Goal: Information Seeking & Learning: Learn about a topic

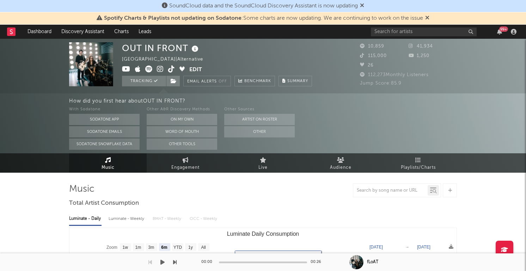
select select "6m"
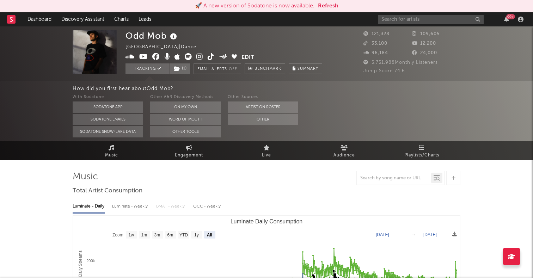
select select "All"
click at [401, 21] on input "text" at bounding box center [431, 19] width 106 height 9
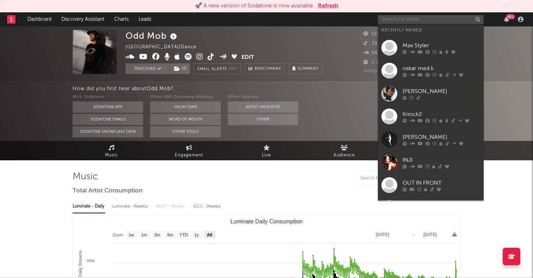
paste input "[PERSON_NAME]"
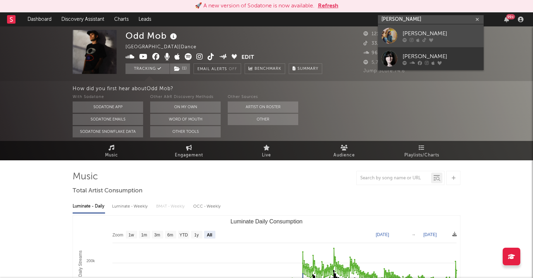
type input "[PERSON_NAME]"
click at [391, 33] on div at bounding box center [389, 36] width 16 height 16
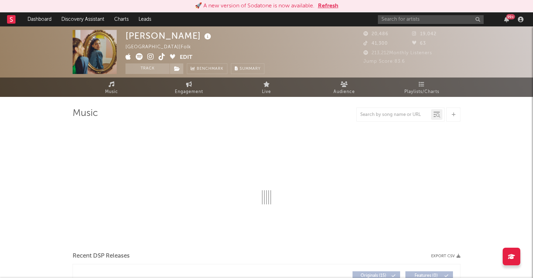
select select "6m"
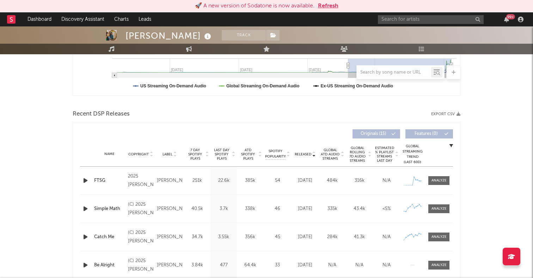
scroll to position [224, 0]
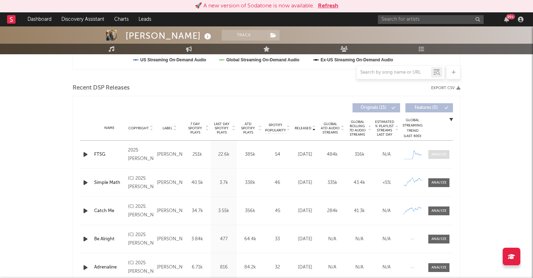
click at [438, 154] on div at bounding box center [438, 154] width 15 height 5
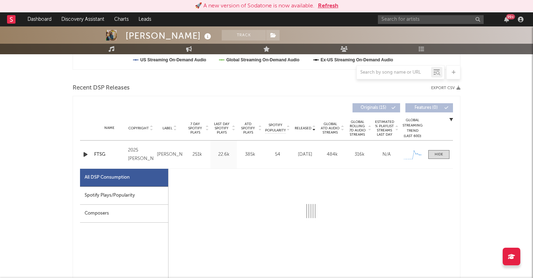
select select "1w"
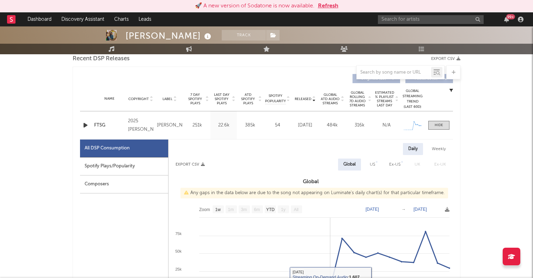
scroll to position [236, 0]
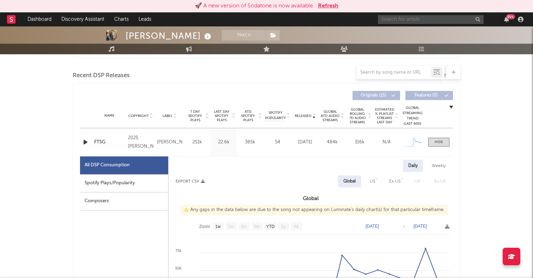
click at [393, 21] on input "text" at bounding box center [431, 19] width 106 height 9
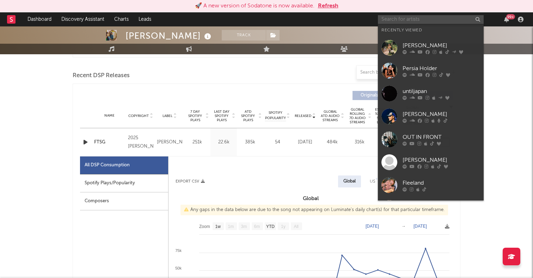
paste input "[PERSON_NAME]"
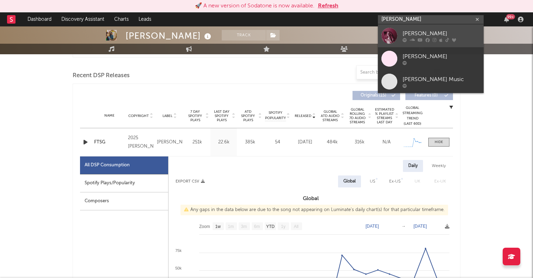
type input "[PERSON_NAME]"
click at [389, 37] on div at bounding box center [389, 36] width 16 height 16
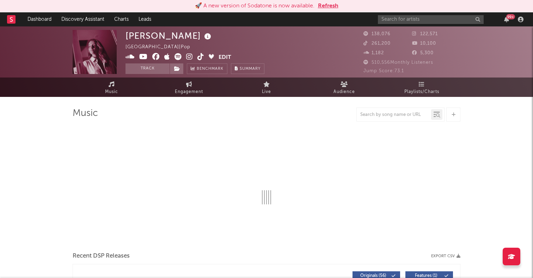
select select "6m"
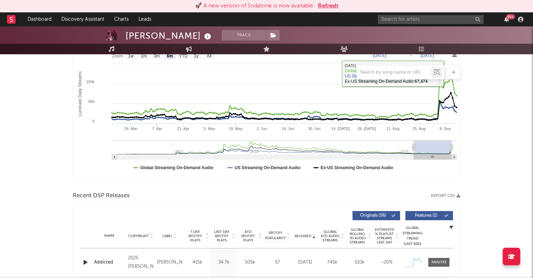
scroll to position [174, 0]
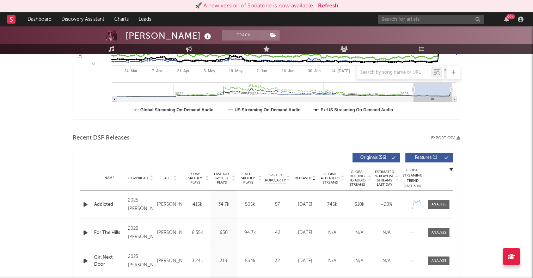
click at [85, 202] on icon "button" at bounding box center [85, 204] width 7 height 9
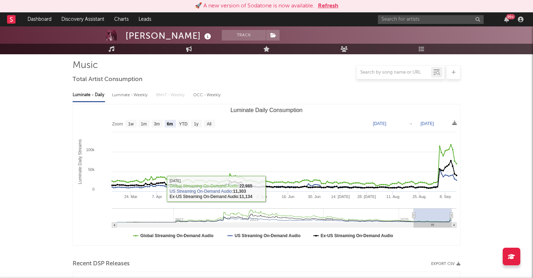
scroll to position [0, 0]
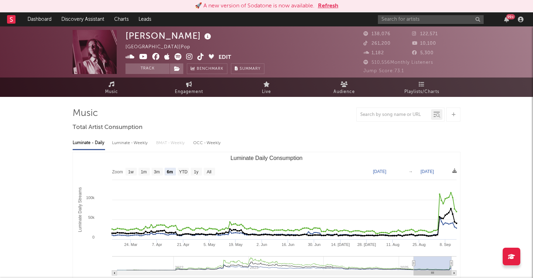
click at [179, 56] on icon at bounding box center [177, 56] width 7 height 7
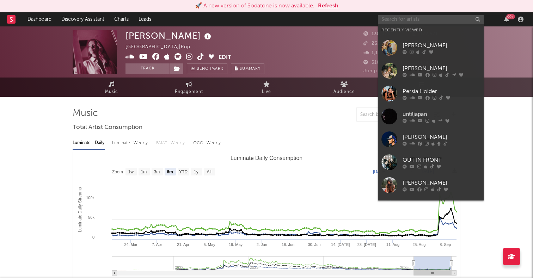
click at [404, 21] on input "text" at bounding box center [431, 19] width 106 height 9
paste input "Avii"
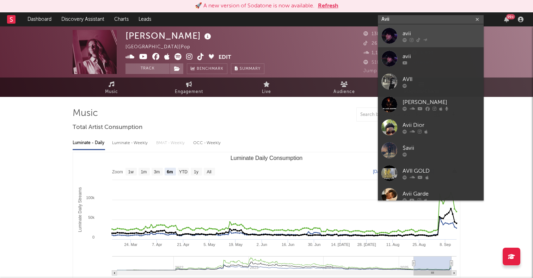
type input "Avii"
click at [389, 35] on div at bounding box center [389, 36] width 16 height 16
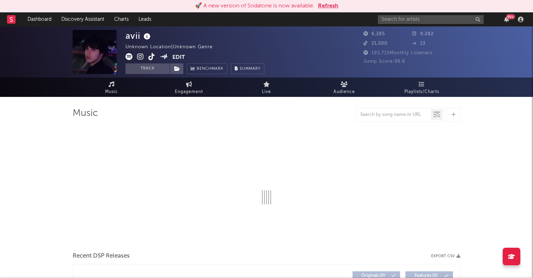
select select "1w"
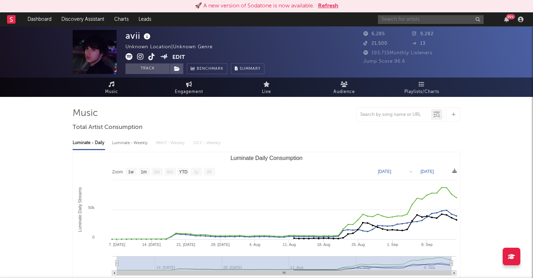
click at [428, 17] on input "text" at bounding box center [431, 19] width 106 height 9
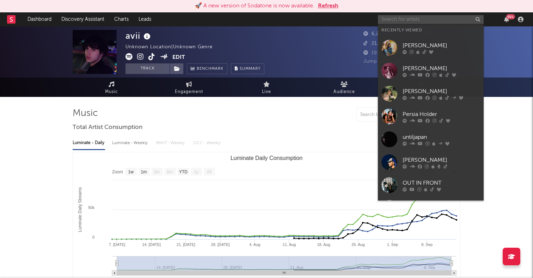
paste input "[PERSON_NAME]"
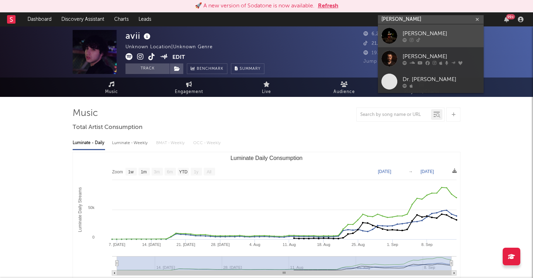
type input "[PERSON_NAME]"
click at [393, 37] on div at bounding box center [389, 36] width 16 height 16
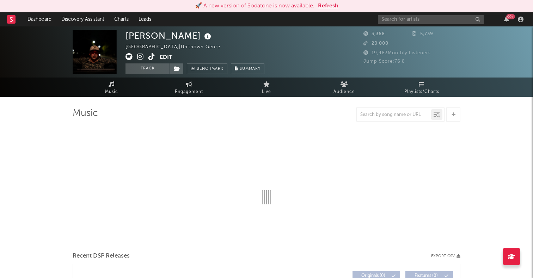
select select "1w"
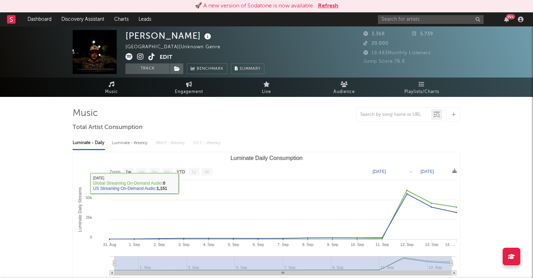
click at [208, 173] on text "All" at bounding box center [206, 171] width 5 height 5
click at [192, 83] on link "Engagement" at bounding box center [189, 87] width 78 height 19
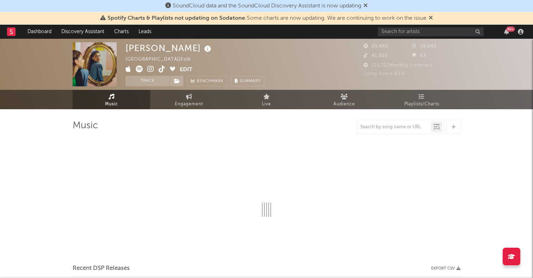
click at [138, 68] on icon at bounding box center [139, 69] width 7 height 7
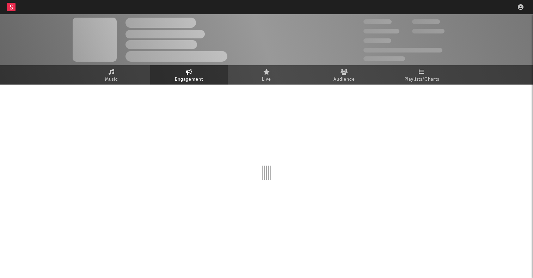
select select "1w"
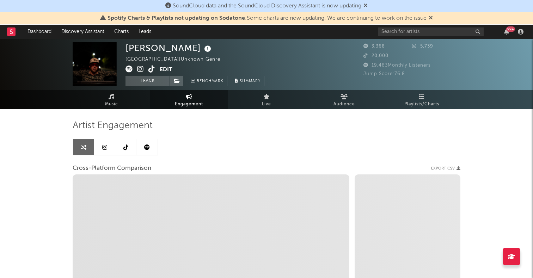
scroll to position [21, 0]
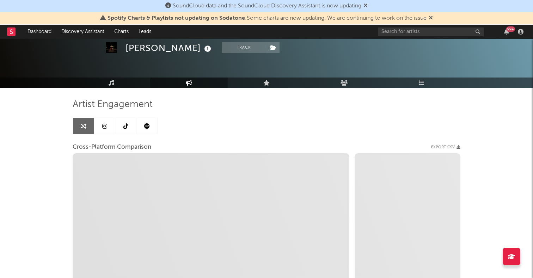
select select "1m"
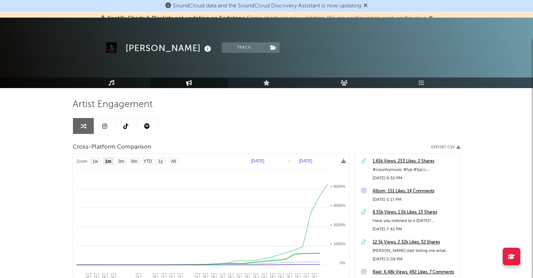
click at [121, 134] on div at bounding box center [115, 126] width 85 height 17
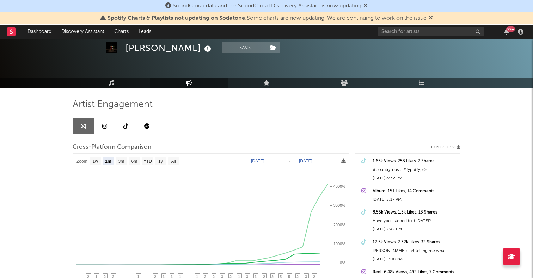
click at [132, 124] on link at bounding box center [125, 126] width 21 height 16
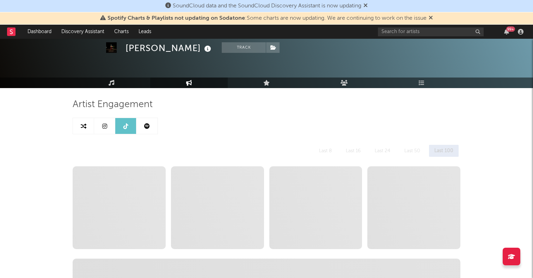
select select "1w"
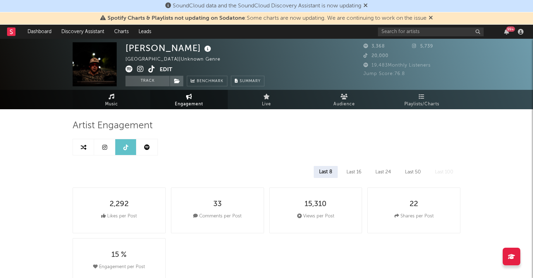
click at [111, 95] on icon at bounding box center [112, 97] width 6 height 6
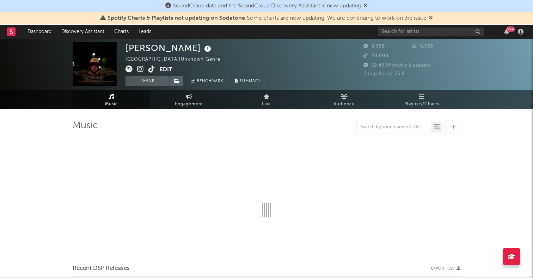
select select "1w"
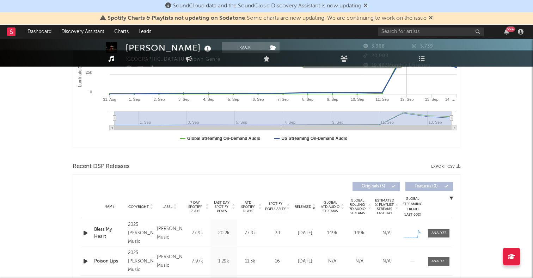
scroll to position [213, 0]
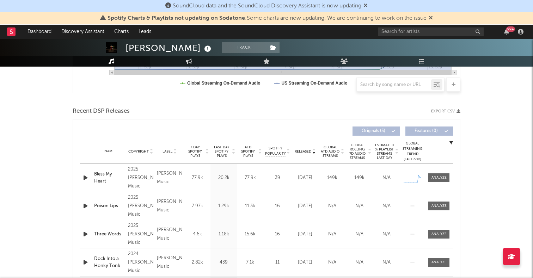
click at [84, 180] on icon "button" at bounding box center [85, 177] width 7 height 9
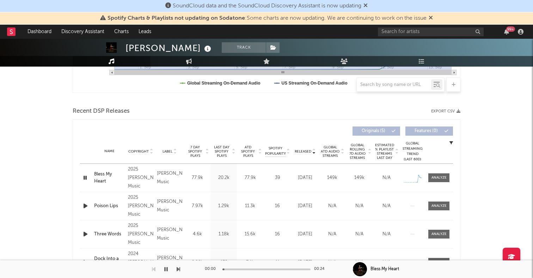
click at [84, 180] on icon "button" at bounding box center [85, 177] width 7 height 9
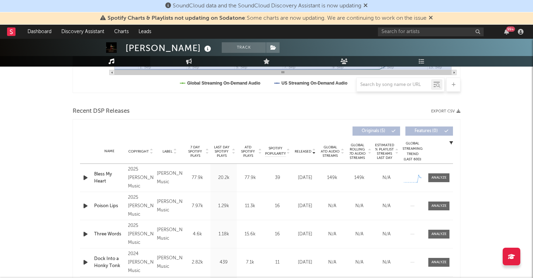
click at [84, 176] on icon "button" at bounding box center [85, 177] width 7 height 9
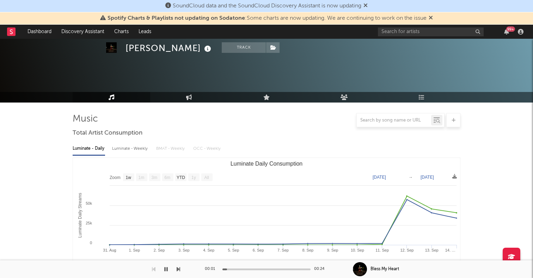
scroll to position [0, 0]
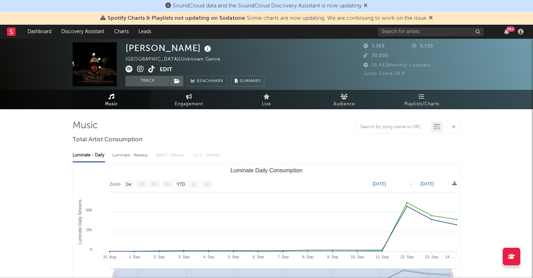
click at [129, 66] on icon at bounding box center [128, 69] width 7 height 7
click at [391, 37] on div "99 +" at bounding box center [452, 32] width 148 height 14
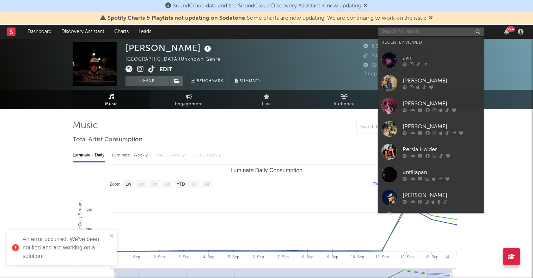
click at [394, 35] on input "text" at bounding box center [431, 31] width 106 height 9
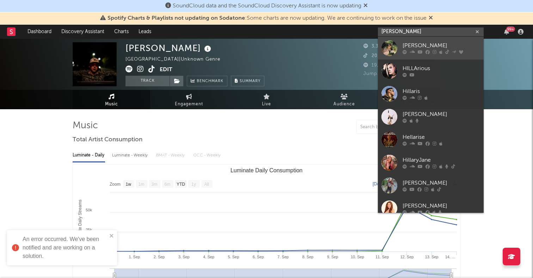
type input "hillari"
click at [388, 47] on div at bounding box center [389, 48] width 16 height 16
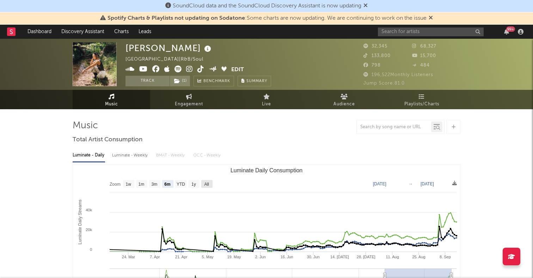
click at [206, 185] on text "All" at bounding box center [206, 184] width 5 height 5
select select "All"
type input "2023-02-26"
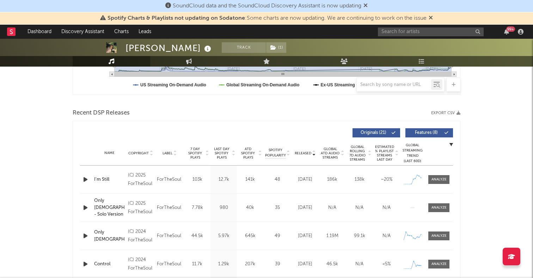
scroll to position [222, 0]
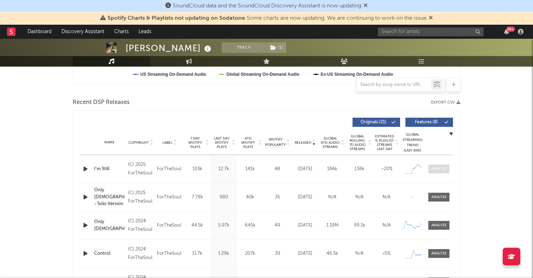
click at [432, 169] on div at bounding box center [438, 168] width 15 height 5
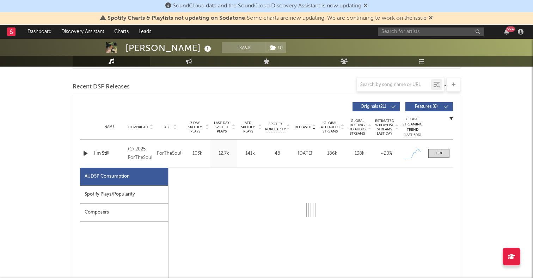
select select "1w"
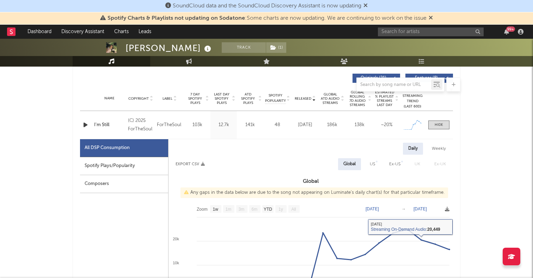
scroll to position [249, 0]
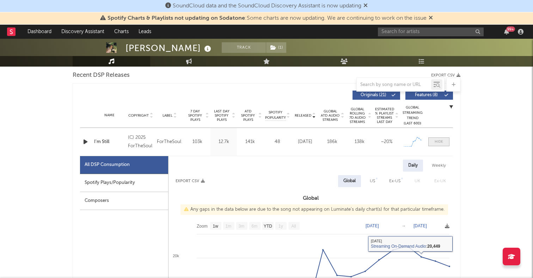
click at [439, 141] on div at bounding box center [438, 141] width 8 height 5
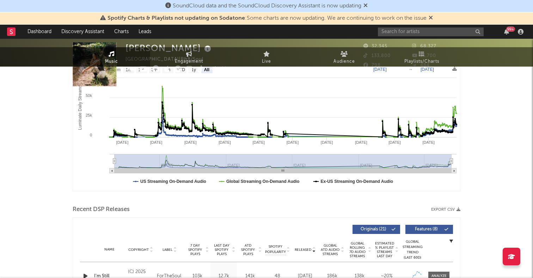
scroll to position [0, 0]
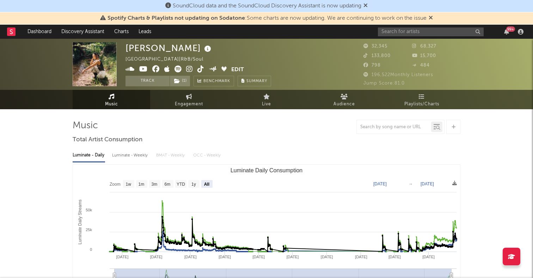
click at [199, 68] on icon at bounding box center [200, 69] width 7 height 7
click at [196, 100] on span "Engagement" at bounding box center [189, 104] width 28 height 8
select select "1w"
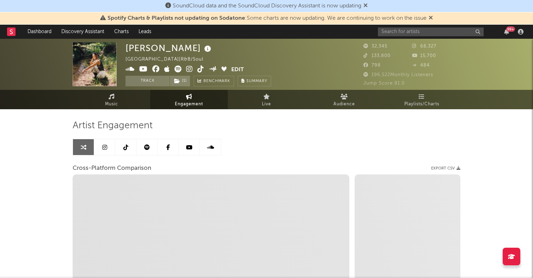
click at [104, 149] on icon at bounding box center [104, 147] width 5 height 6
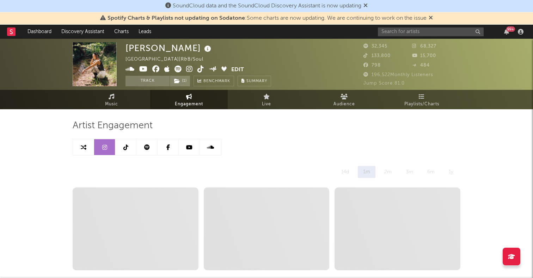
select select "6m"
click at [128, 148] on icon at bounding box center [125, 147] width 5 height 6
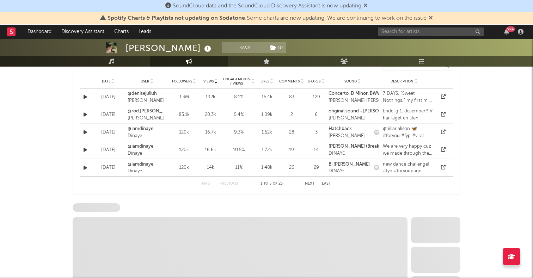
select select "6m"
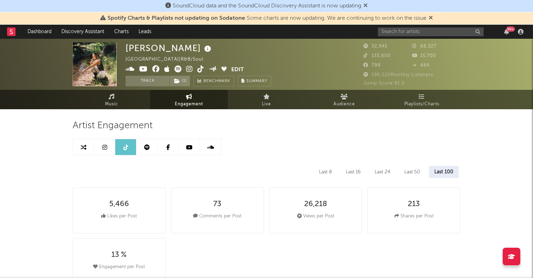
click at [105, 146] on icon at bounding box center [104, 147] width 5 height 6
select select "6m"
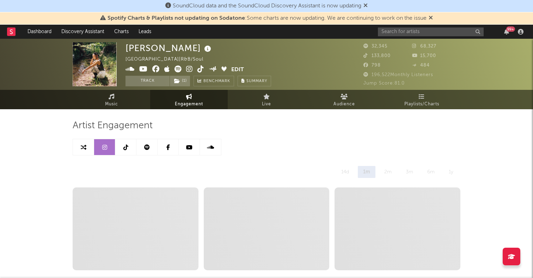
click at [146, 142] on link at bounding box center [146, 147] width 21 height 16
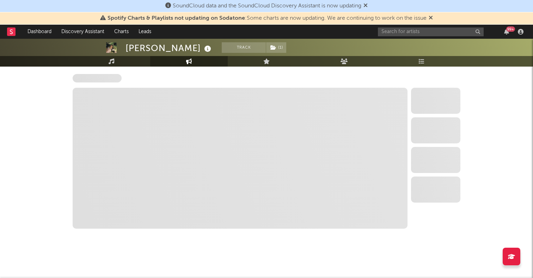
select select "6m"
select select "1w"
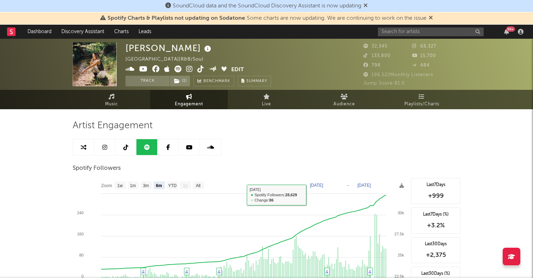
click at [105, 146] on icon at bounding box center [104, 147] width 5 height 6
select select "6m"
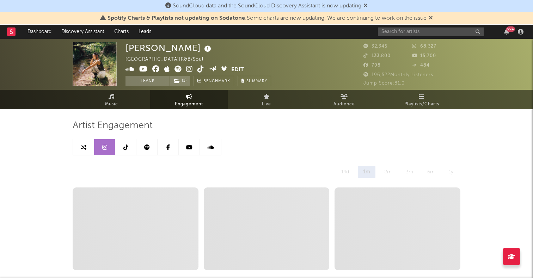
click at [190, 68] on icon at bounding box center [189, 69] width 7 height 7
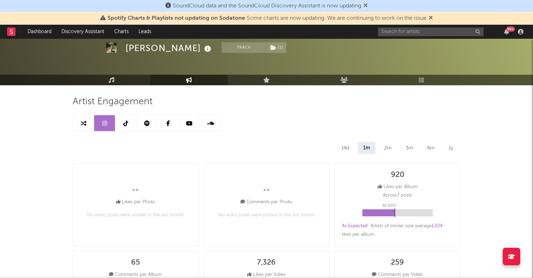
scroll to position [25, 0]
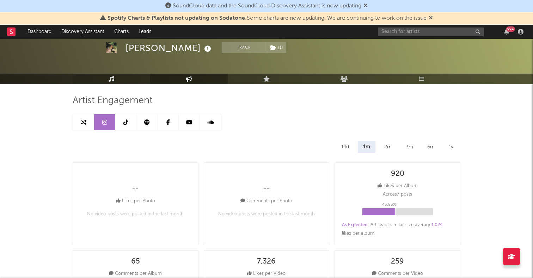
click at [118, 80] on link "Music" at bounding box center [112, 79] width 78 height 11
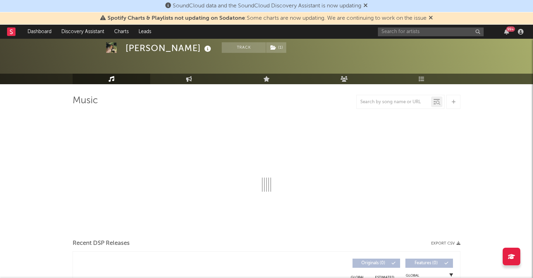
select select "6m"
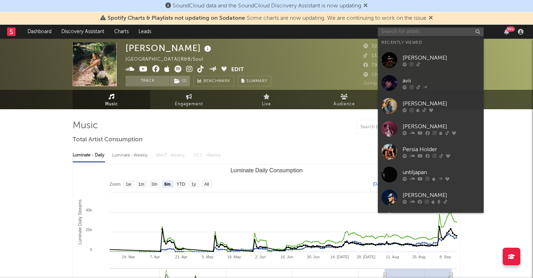
click at [432, 31] on input "text" at bounding box center [431, 31] width 106 height 9
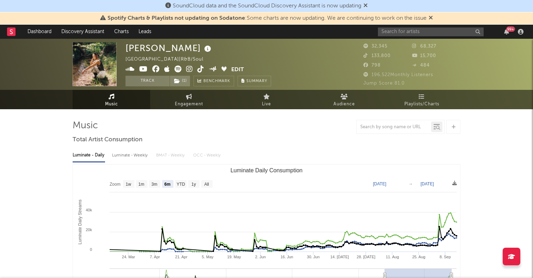
click at [315, 132] on div at bounding box center [267, 127] width 388 height 14
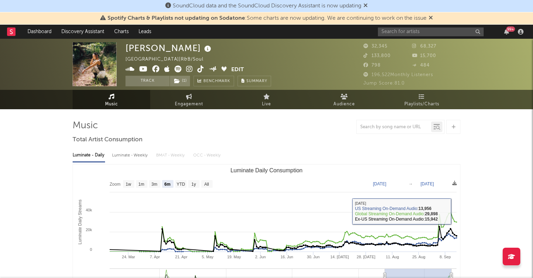
click at [428, 37] on div "99 +" at bounding box center [452, 32] width 148 height 14
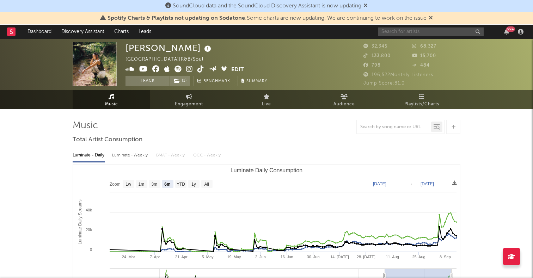
click at [427, 36] on input "text" at bounding box center [431, 31] width 106 height 9
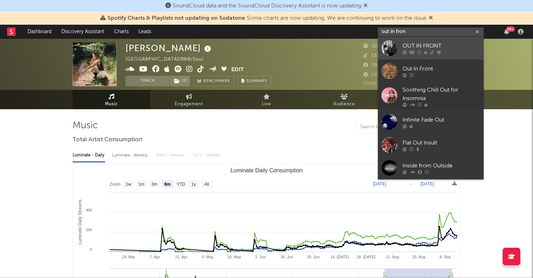
type input "out in fron"
click at [390, 45] on div at bounding box center [389, 48] width 16 height 16
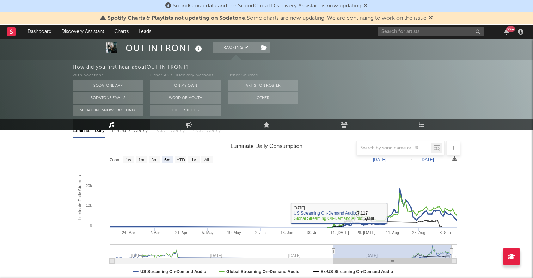
scroll to position [63, 0]
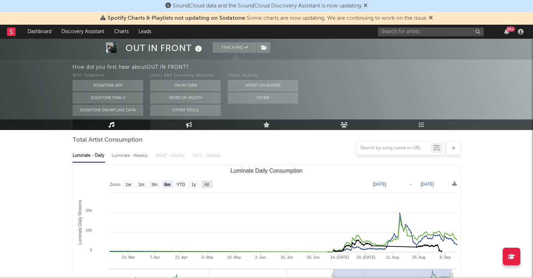
click at [207, 185] on text "All" at bounding box center [206, 184] width 5 height 5
select select "All"
type input "2024-04-07"
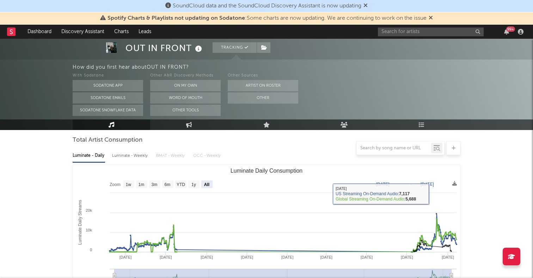
scroll to position [0, 0]
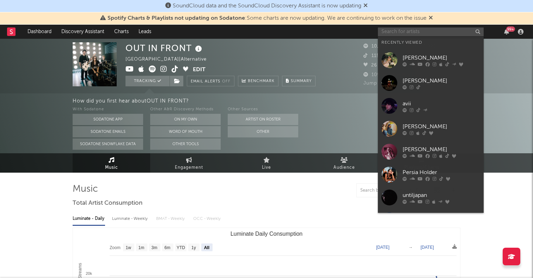
click at [390, 28] on input "text" at bounding box center [431, 31] width 106 height 9
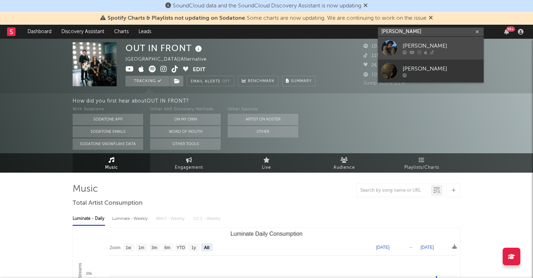
type input "zach gord"
click at [387, 46] on div at bounding box center [389, 48] width 16 height 16
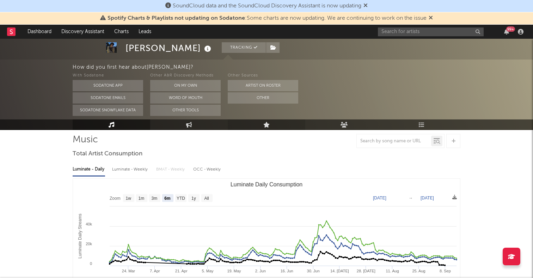
scroll to position [60, 0]
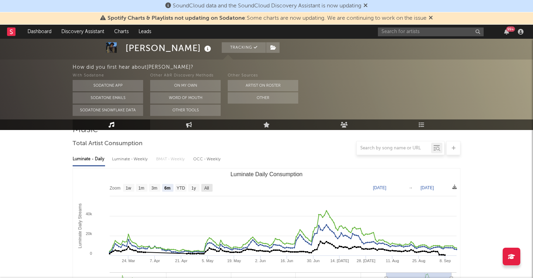
click at [211, 189] on rect "Luminate Daily Consumption" at bounding box center [206, 188] width 11 height 8
select select "All"
type input "2023-02-05"
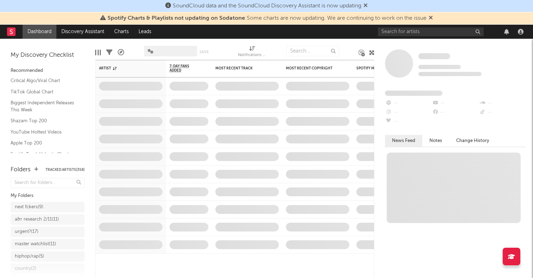
click at [401, 37] on div at bounding box center [452, 32] width 148 height 14
click at [401, 32] on input "text" at bounding box center [431, 31] width 106 height 9
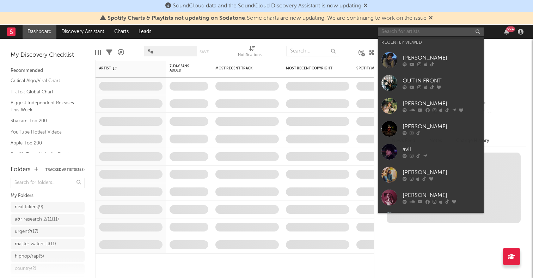
paste input "[PERSON_NAME]"
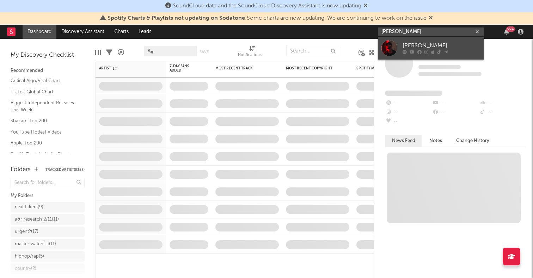
type input "[PERSON_NAME]"
click at [390, 51] on div at bounding box center [389, 48] width 16 height 16
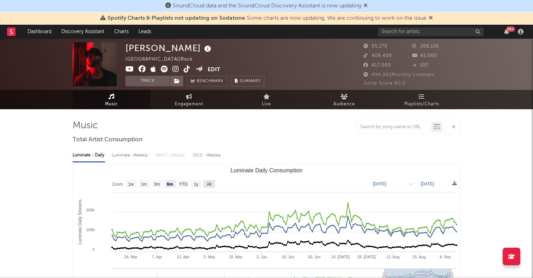
click at [210, 183] on text "All" at bounding box center [208, 184] width 5 height 5
select select "All"
type input "[DATE]"
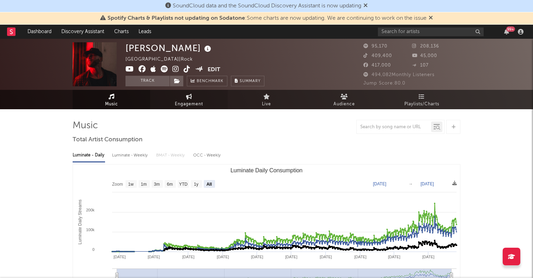
click at [194, 101] on span "Engagement" at bounding box center [189, 104] width 28 height 8
select select "1w"
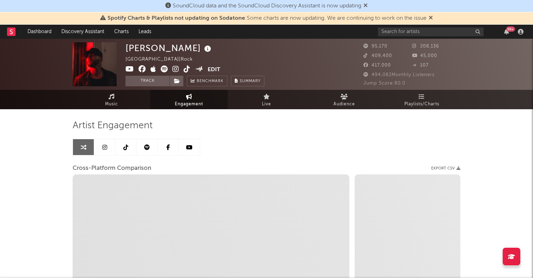
click at [130, 149] on link at bounding box center [125, 147] width 21 height 16
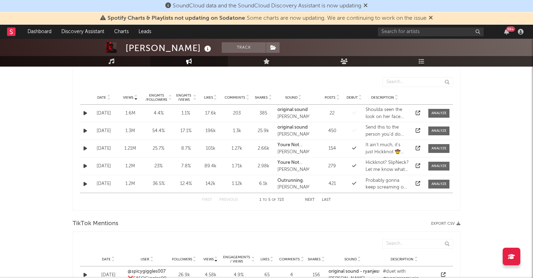
select select "6m"
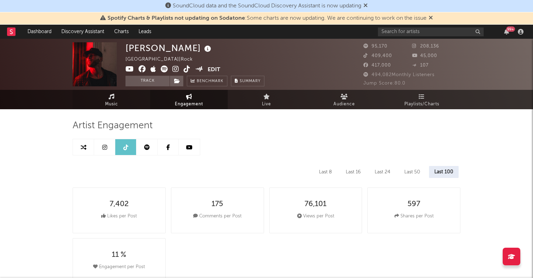
click at [105, 94] on link "Music" at bounding box center [112, 99] width 78 height 19
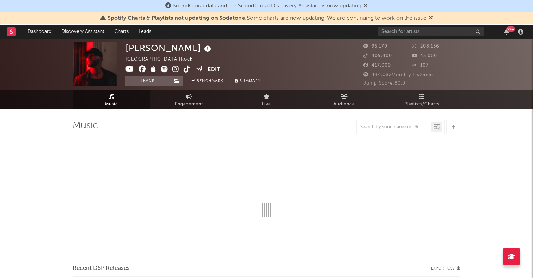
click at [190, 71] on icon at bounding box center [187, 69] width 7 height 7
select select "6m"
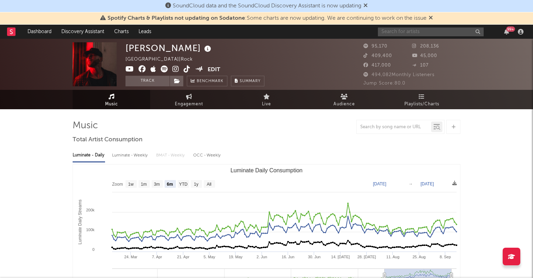
click at [432, 31] on input "text" at bounding box center [431, 31] width 106 height 9
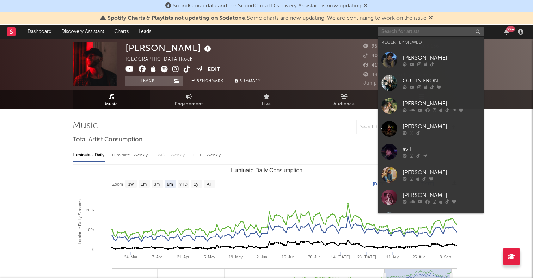
paste input "[DEMOGRAPHIC_DATA][PERSON_NAME]"
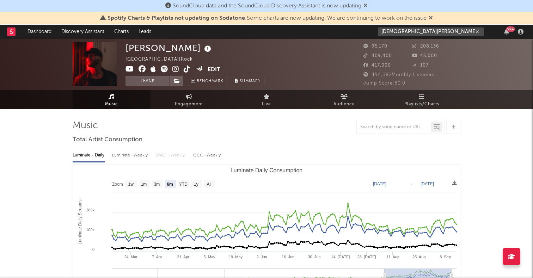
click at [419, 35] on input "[DEMOGRAPHIC_DATA][PERSON_NAME]" at bounding box center [431, 31] width 106 height 9
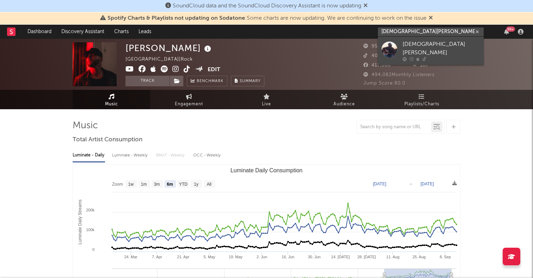
type input "[DEMOGRAPHIC_DATA][PERSON_NAME]"
click at [382, 47] on div at bounding box center [389, 49] width 16 height 16
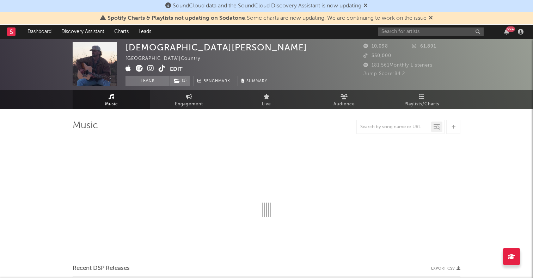
select select "6m"
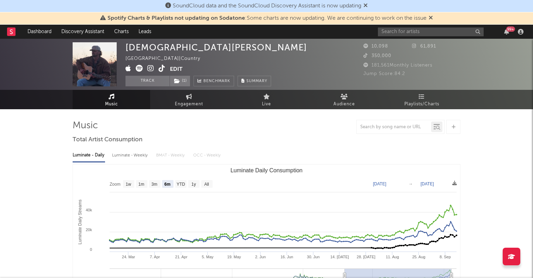
click at [159, 69] on icon at bounding box center [162, 68] width 7 height 7
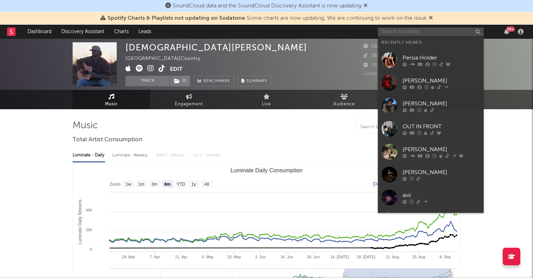
click at [387, 34] on input "text" at bounding box center [431, 31] width 106 height 9
paste input "[URL][EMAIL_ADDRESS][DOMAIN_NAME]"
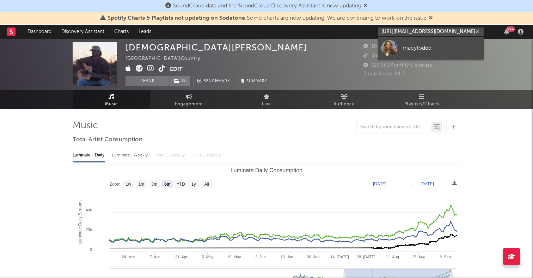
type input "[URL][EMAIL_ADDRESS][DOMAIN_NAME]"
click at [391, 49] on div at bounding box center [389, 48] width 16 height 16
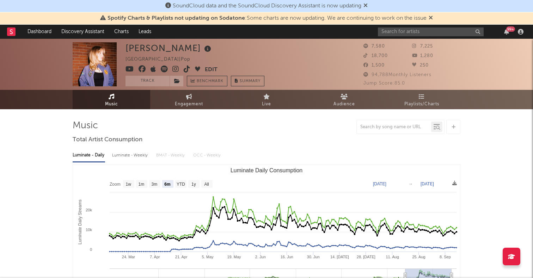
click at [209, 180] on rect "Luminate Daily Consumption" at bounding box center [206, 184] width 11 height 8
select select "All"
type input "[DATE]"
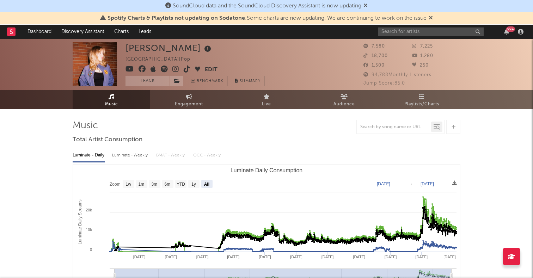
click at [162, 68] on icon at bounding box center [164, 69] width 7 height 7
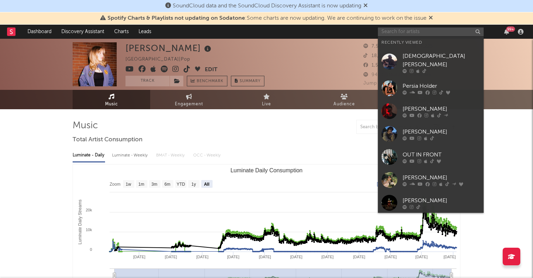
click at [393, 28] on input "text" at bounding box center [431, 31] width 106 height 9
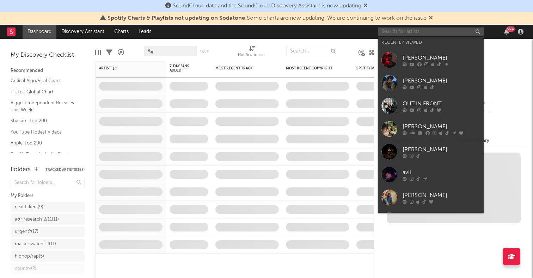
click at [402, 32] on input "text" at bounding box center [431, 31] width 106 height 9
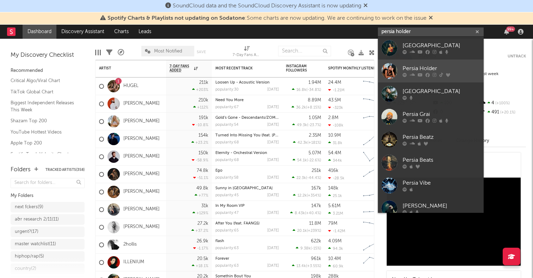
type input "persia holder"
click at [388, 67] on div at bounding box center [389, 71] width 16 height 16
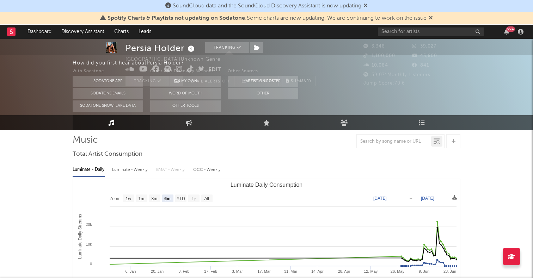
scroll to position [59, 0]
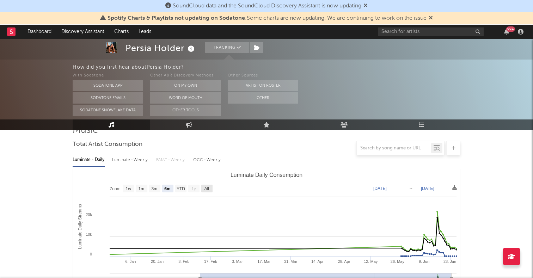
click at [204, 191] on rect "Luminate Daily Consumption" at bounding box center [206, 189] width 11 height 8
select select "All"
type input "2024-10-25"
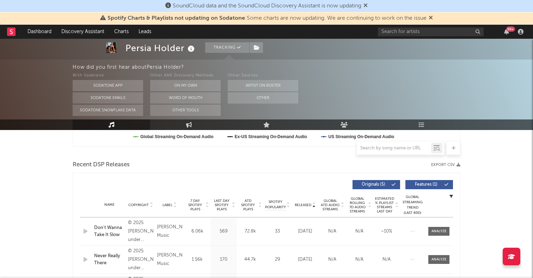
scroll to position [265, 0]
